Goal: Task Accomplishment & Management: Use online tool/utility

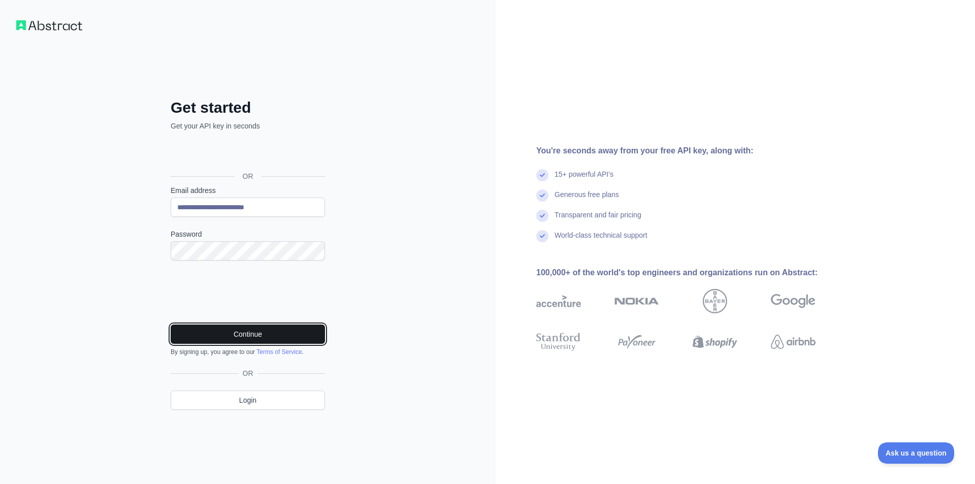
click at [274, 328] on button "Continue" at bounding box center [248, 334] width 154 height 19
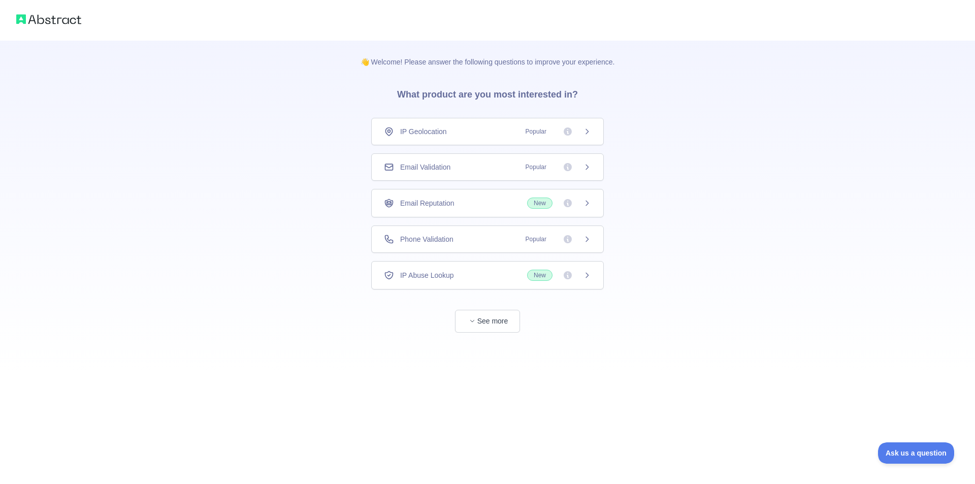
click at [444, 164] on span "Email Validation" at bounding box center [425, 167] width 50 height 10
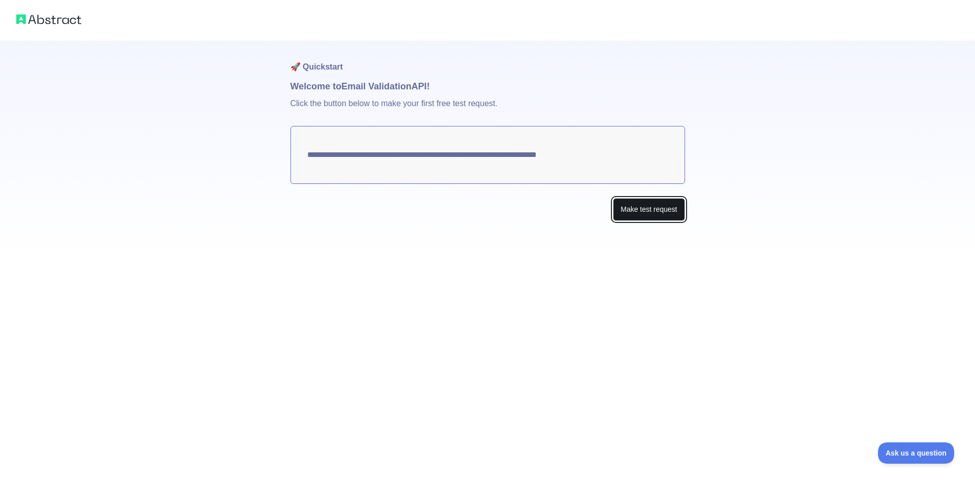
click at [626, 210] on button "Make test request" at bounding box center [649, 209] width 72 height 23
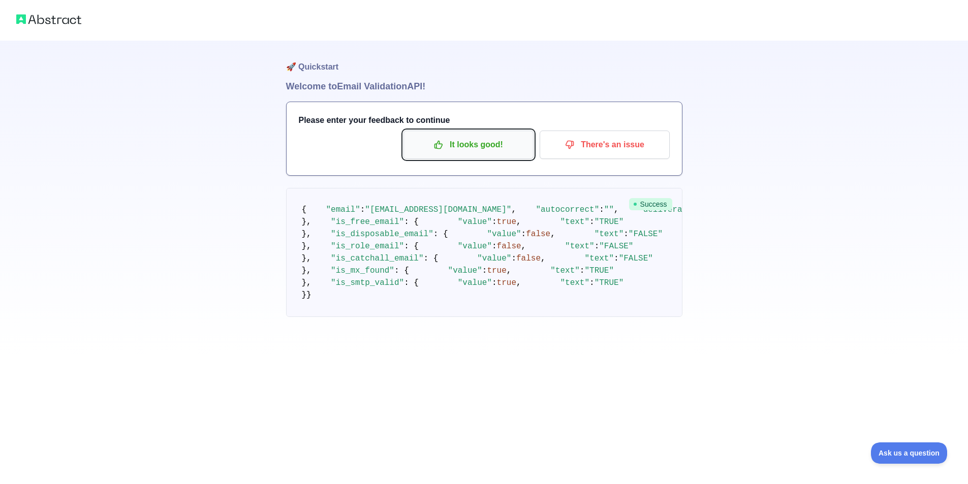
click at [483, 148] on p "It looks good!" at bounding box center [468, 144] width 115 height 17
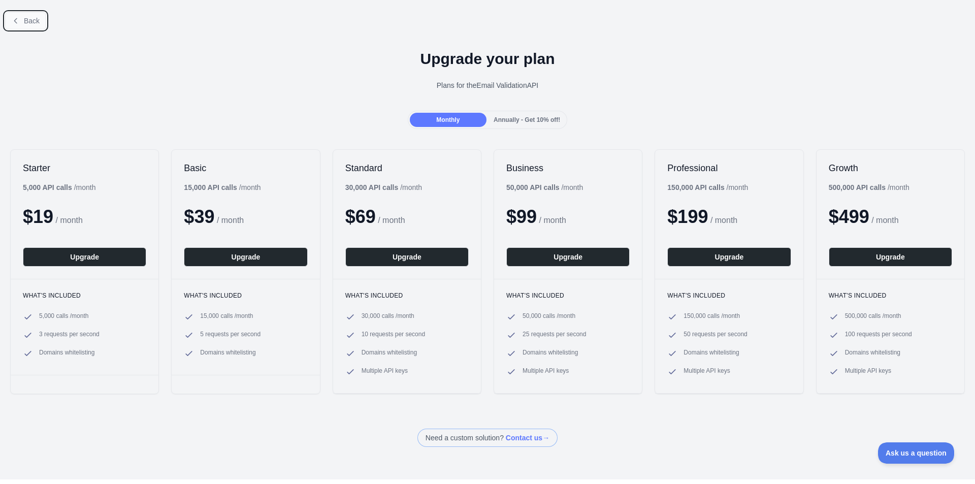
click at [24, 25] on span "Back" at bounding box center [32, 21] width 16 height 8
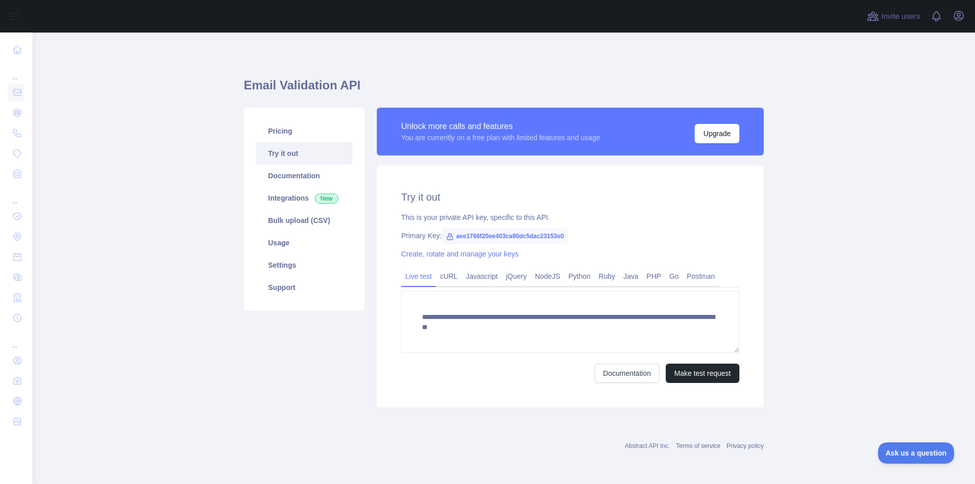
click at [515, 234] on span "aee1766f20ee403ca90dc5dac23153e0" at bounding box center [505, 236] width 126 height 15
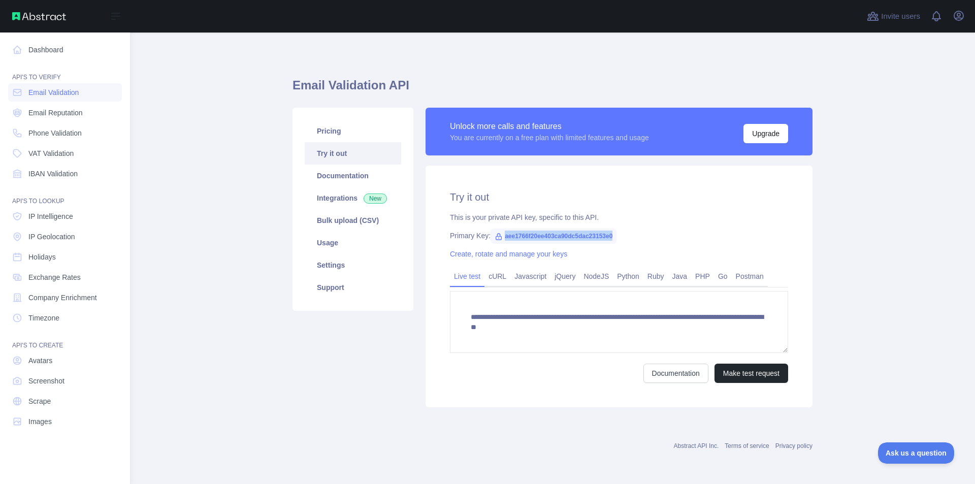
copy span "aee1766f20ee403ca90dc5dac23153e0"
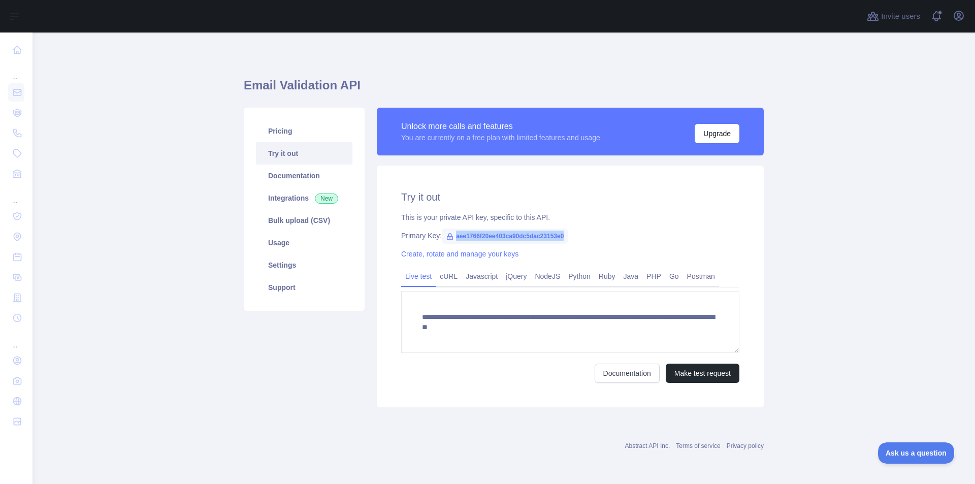
click at [504, 237] on span "aee1766f20ee403ca90dc5dac23153e0" at bounding box center [505, 236] width 126 height 15
